Goal: Information Seeking & Learning: Learn about a topic

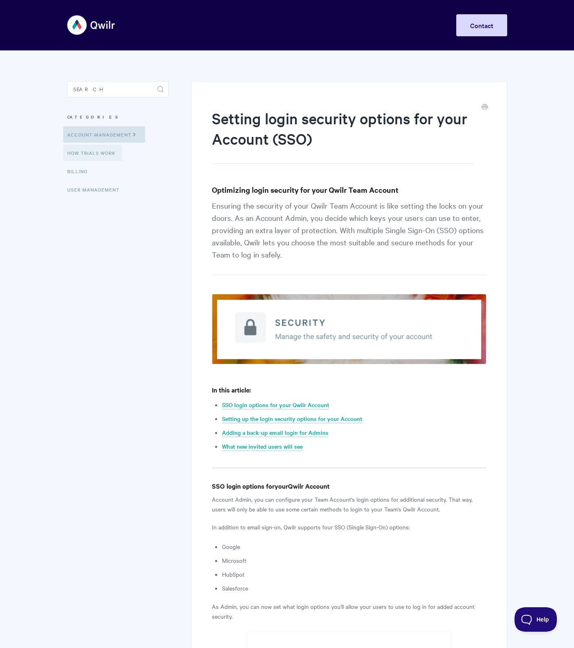
click at [100, 152] on link "How Trials Work" at bounding box center [92, 153] width 59 height 16
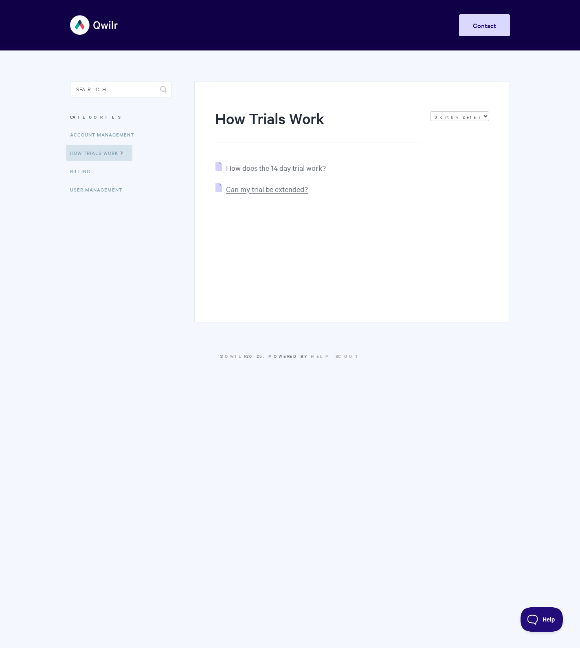
click at [256, 185] on span "Can my trial be extended?" at bounding box center [267, 188] width 82 height 9
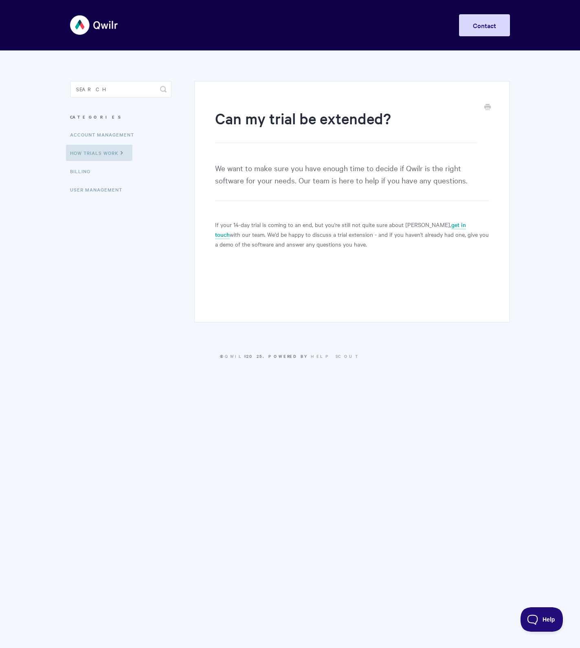
click at [340, 380] on html "Toggle Navigation Home Getting Started Creating & Editing Pages Sharing & Analy…" at bounding box center [290, 190] width 580 height 380
click at [83, 170] on link "Billing" at bounding box center [81, 171] width 31 height 16
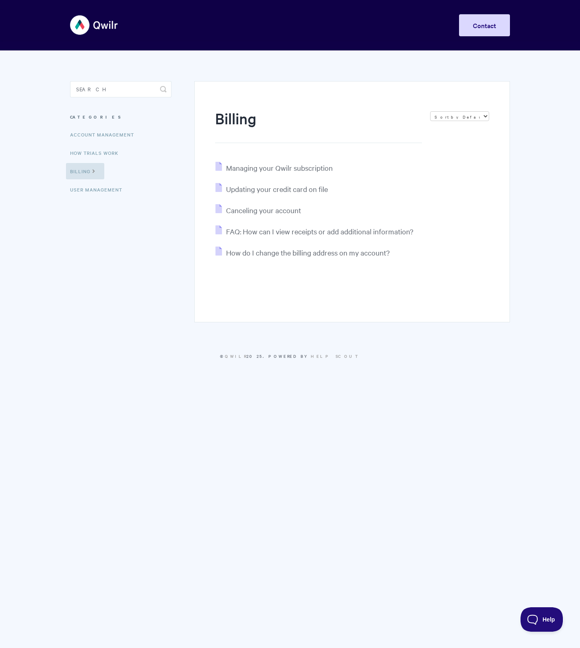
click at [100, 28] on img at bounding box center [94, 25] width 49 height 31
